Goal: Find specific page/section

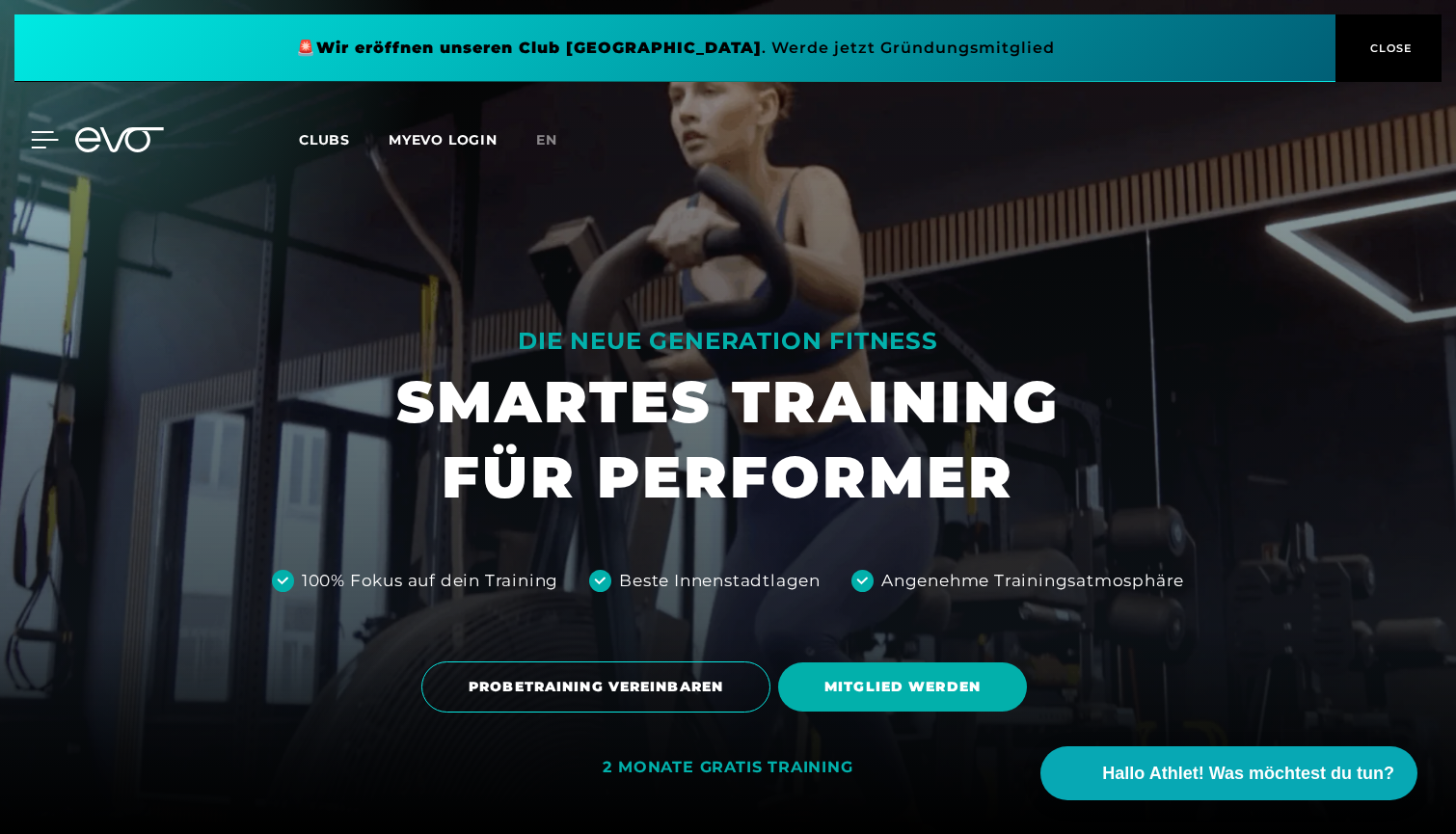
click at [44, 137] on icon at bounding box center [44, 140] width 28 height 18
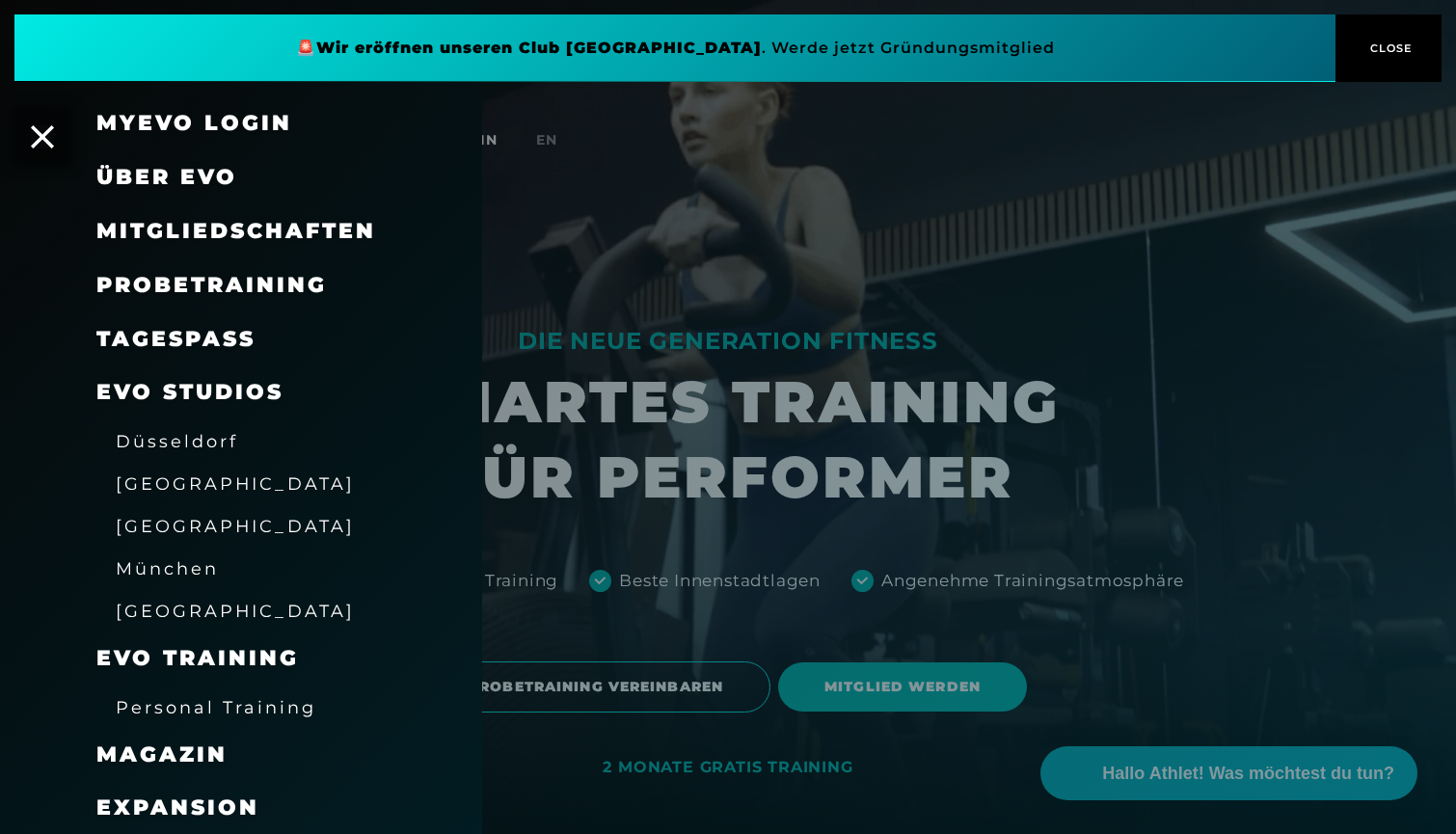
click at [248, 384] on span "EVO Studios" at bounding box center [190, 392] width 187 height 26
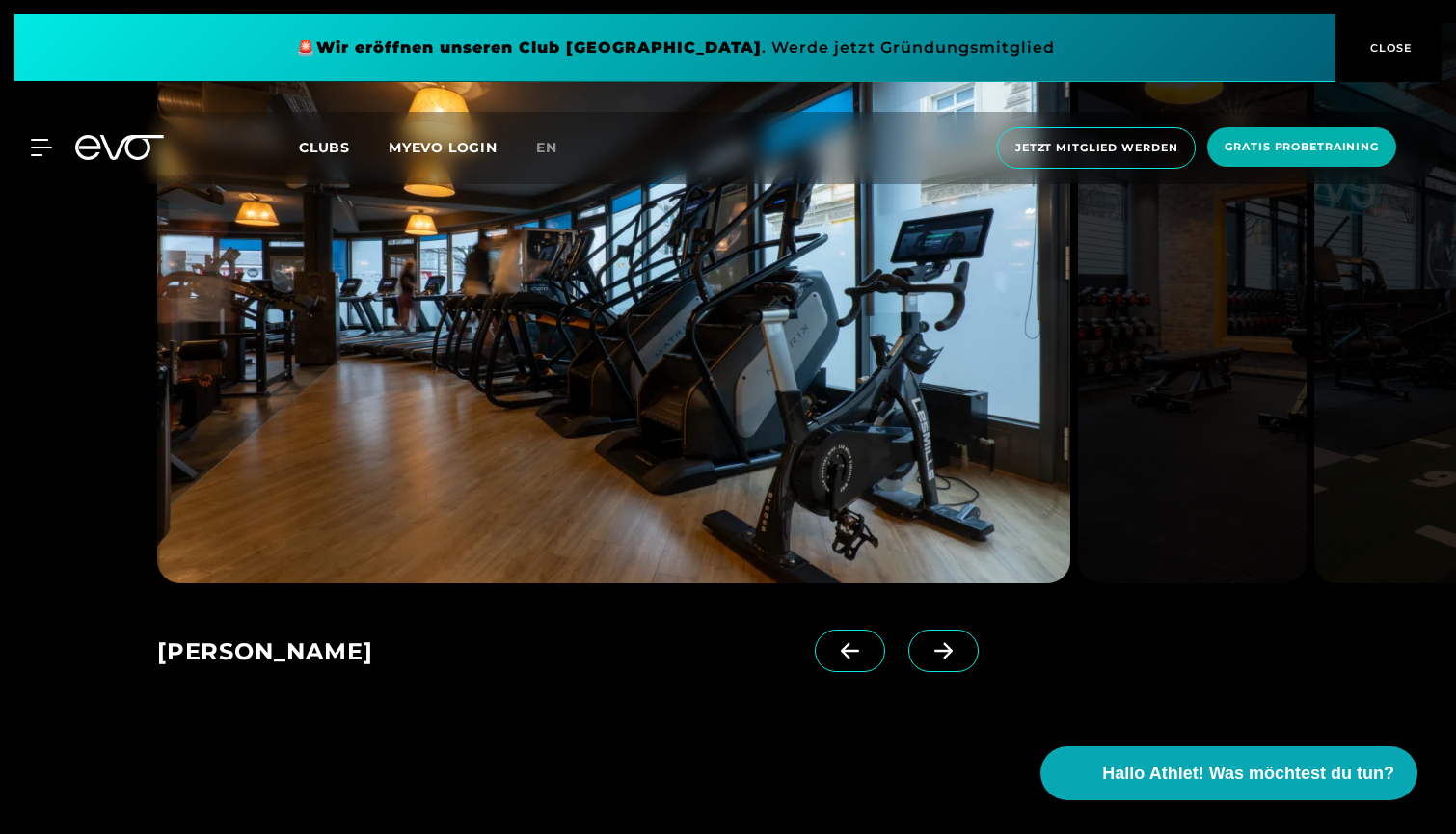
scroll to position [617, 0]
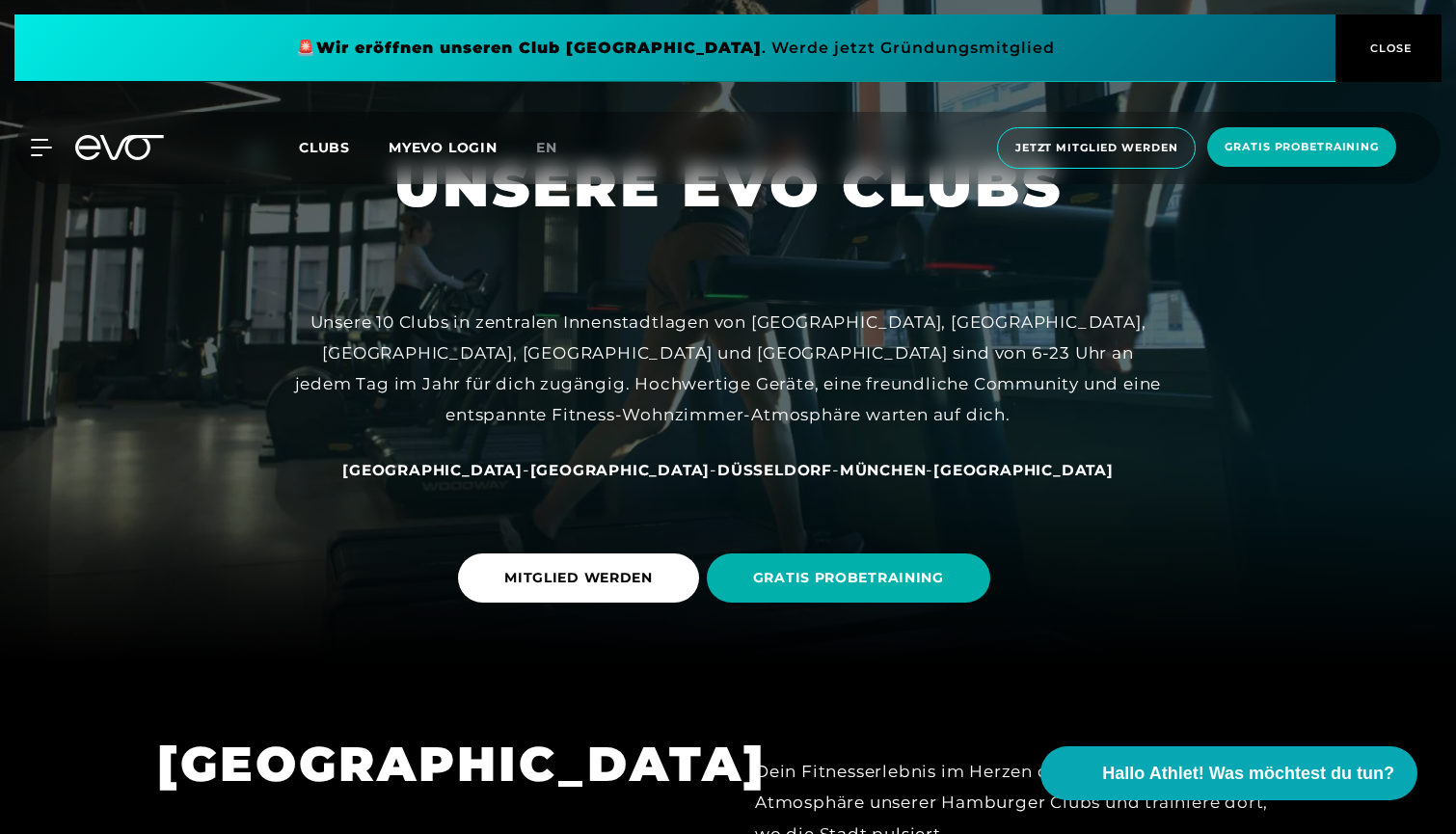
scroll to position [145, 0]
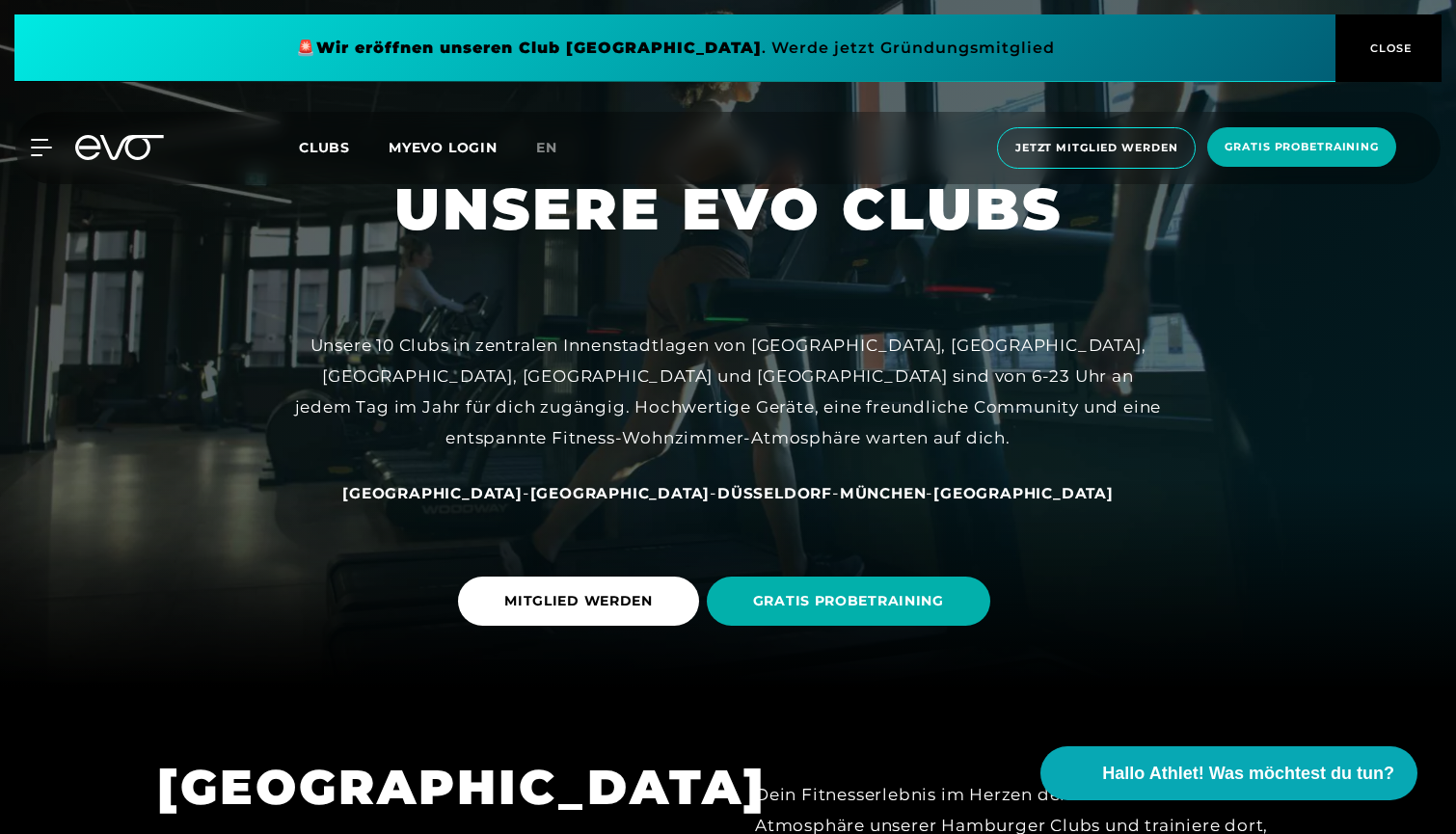
click at [100, 148] on icon at bounding box center [87, 147] width 25 height 25
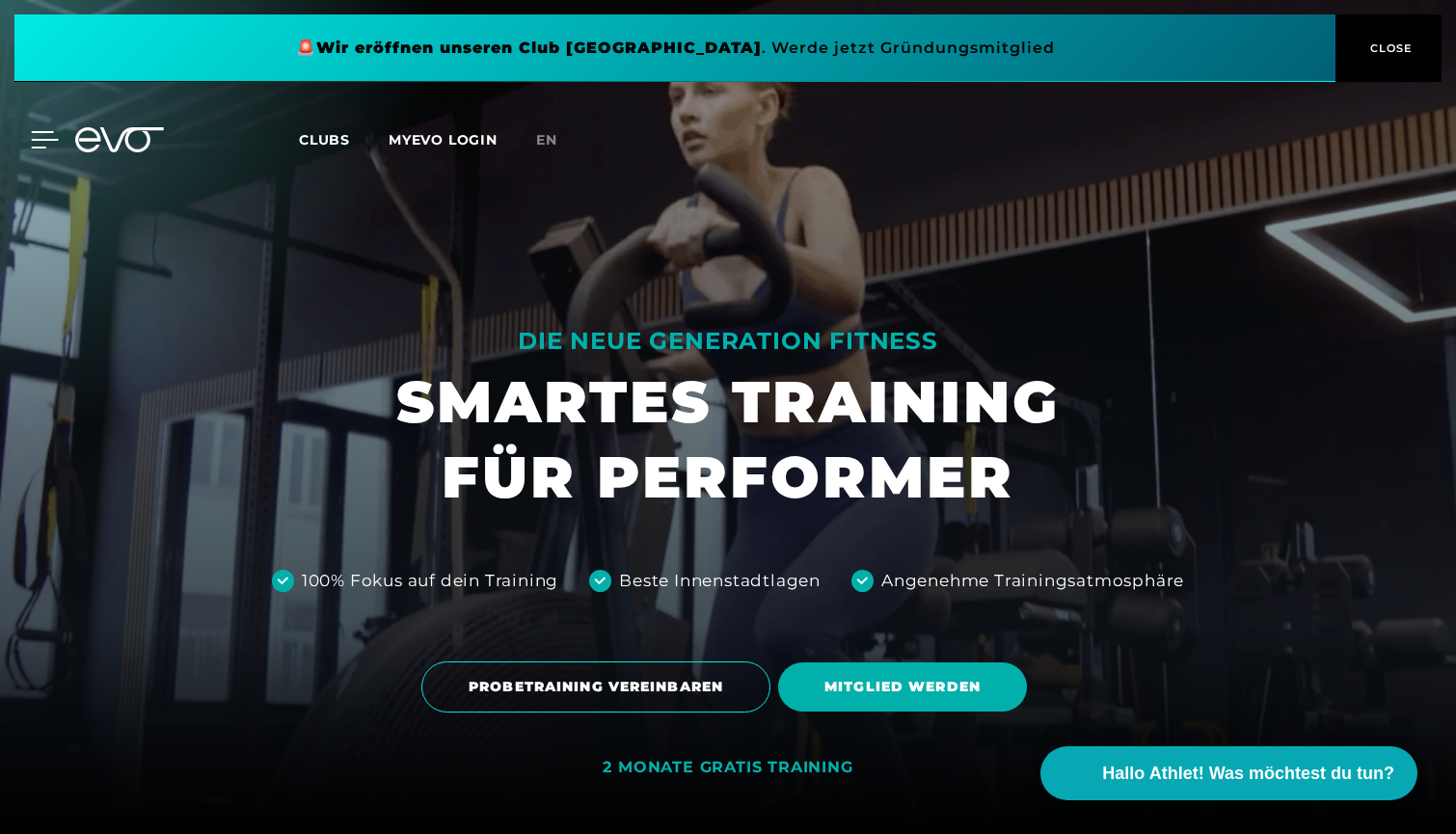
click at [31, 145] on div at bounding box center [30, 140] width 58 height 18
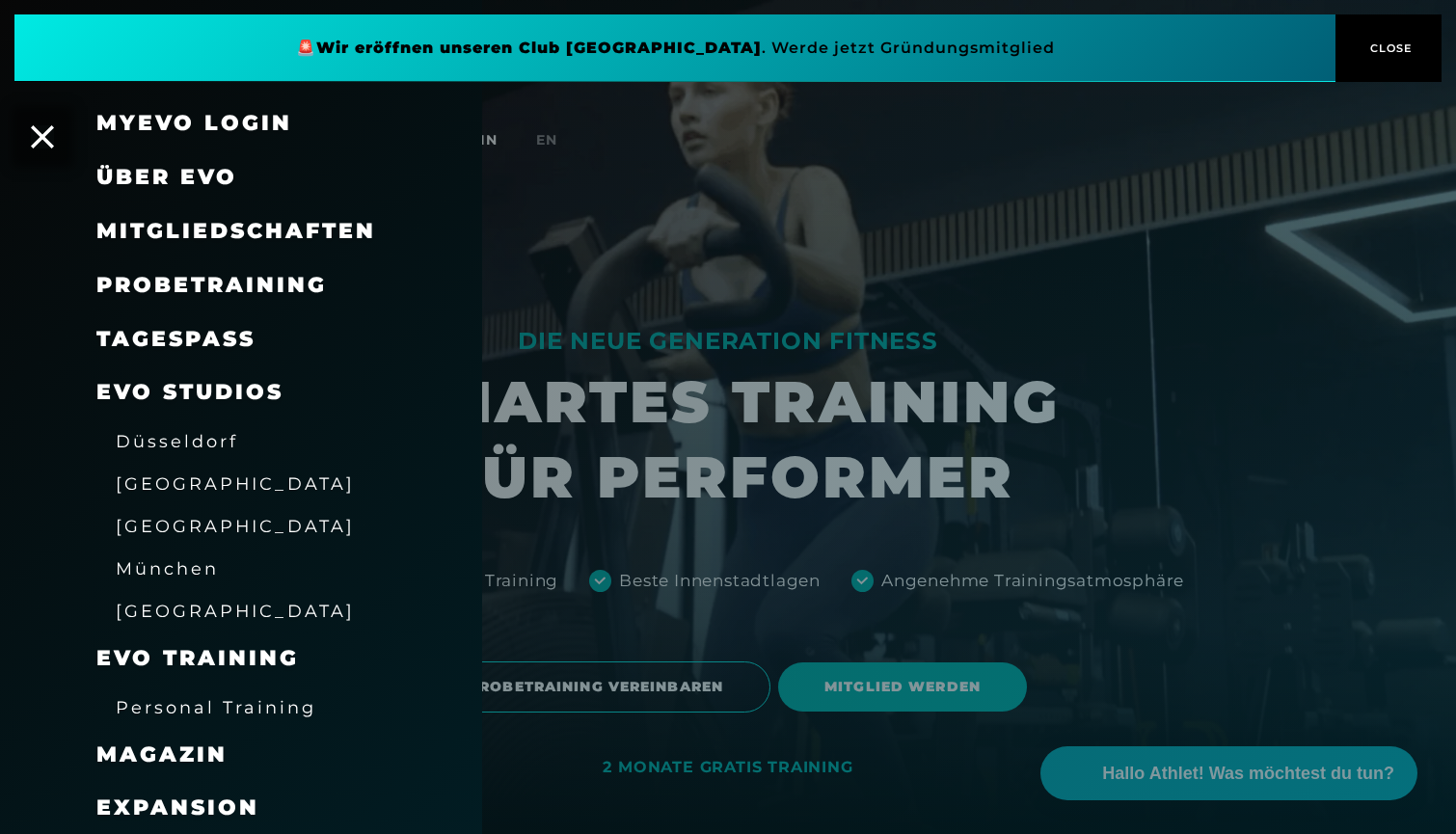
click at [204, 523] on span "[GEOGRAPHIC_DATA]" at bounding box center [235, 525] width 239 height 21
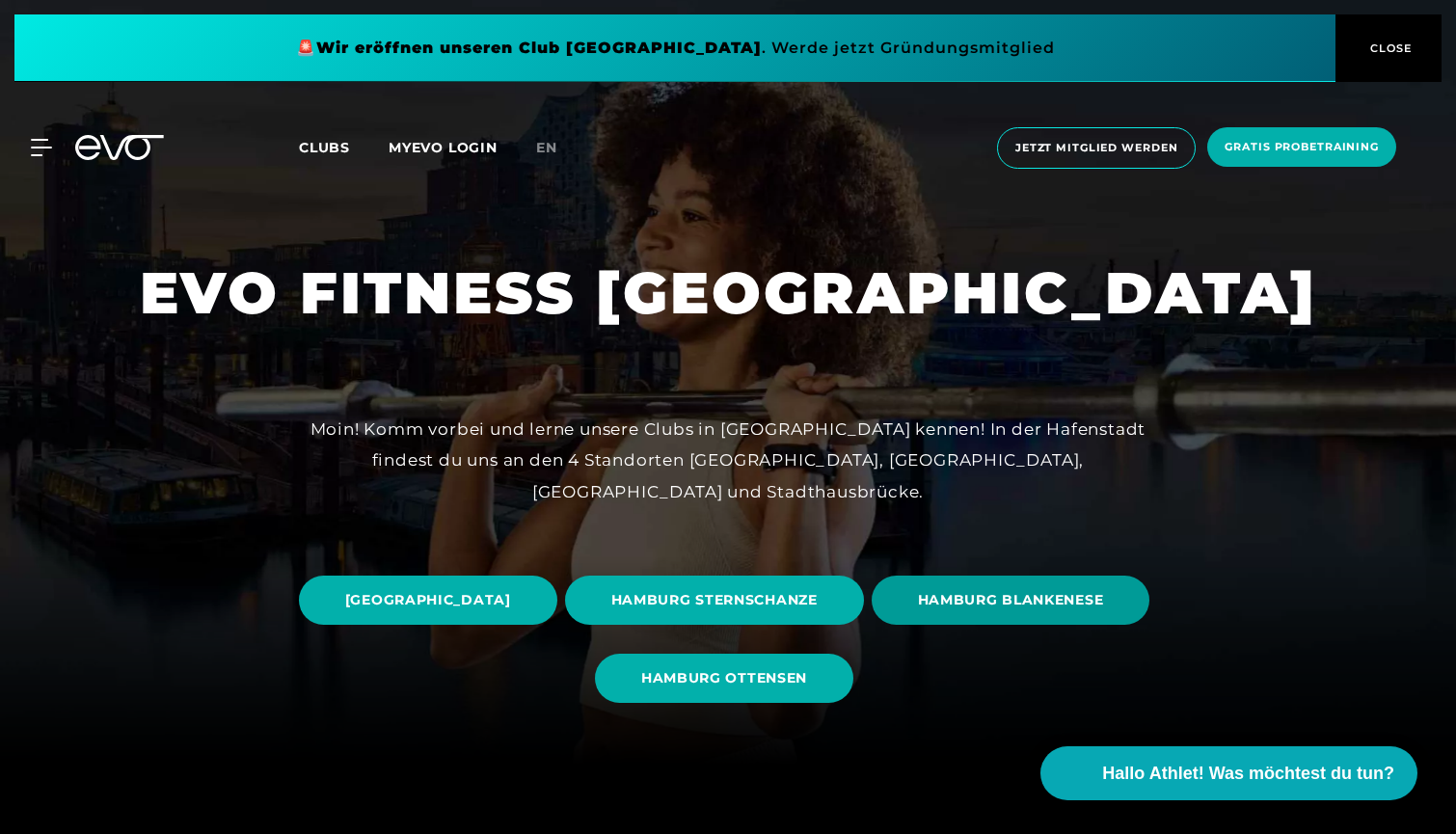
scroll to position [68, 0]
click at [1376, 60] on button "CLOSE" at bounding box center [1388, 48] width 106 height 67
